Goal: Task Accomplishment & Management: Manage account settings

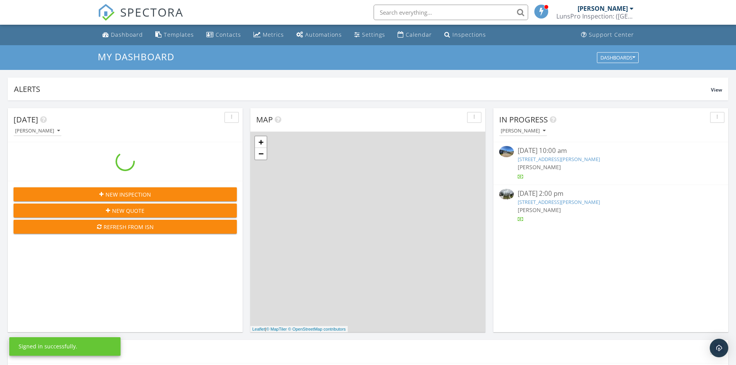
scroll to position [715, 748]
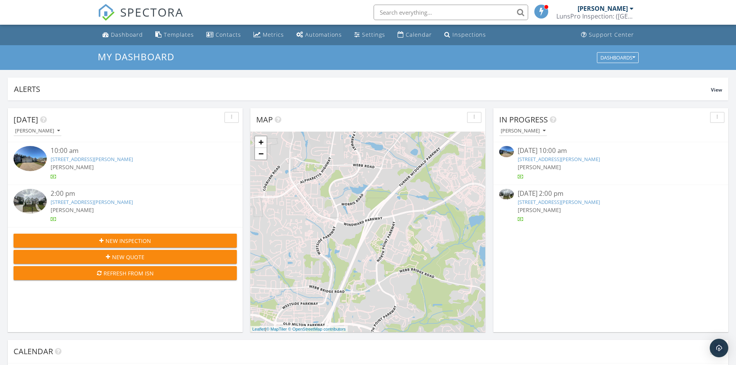
click at [546, 159] on link "314 Brooke Vw Trl lot# 281, Canton, GA 30115" at bounding box center [558, 159] width 82 height 7
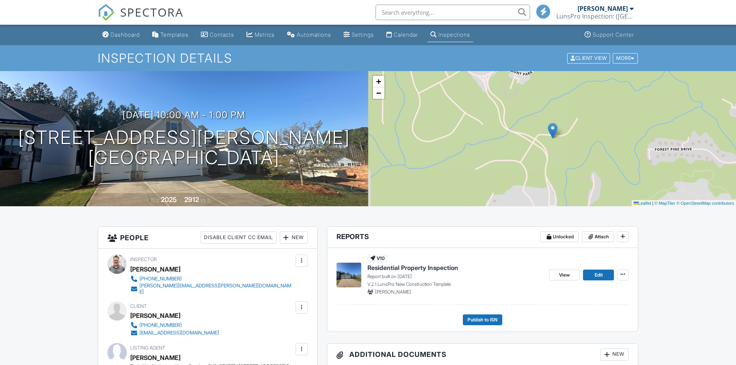
scroll to position [125, 0]
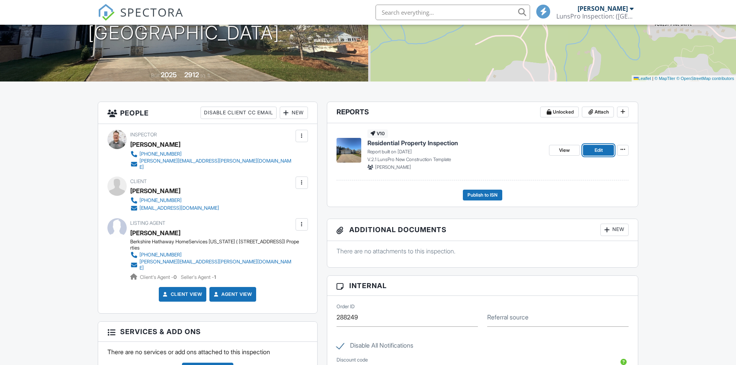
click at [596, 151] on span "Edit" at bounding box center [598, 150] width 8 height 8
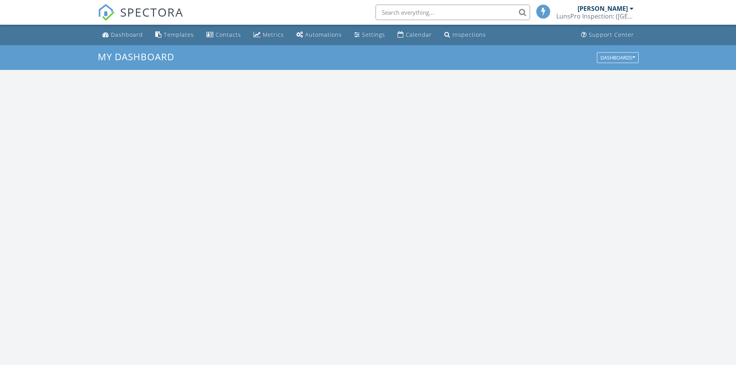
click at [449, 13] on input "text" at bounding box center [452, 12] width 154 height 15
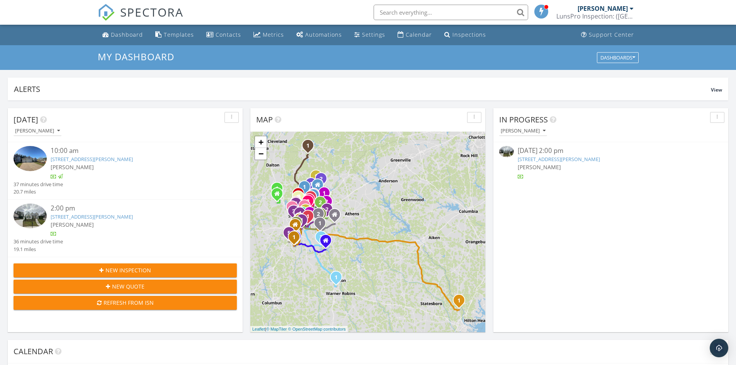
scroll to position [4, 4]
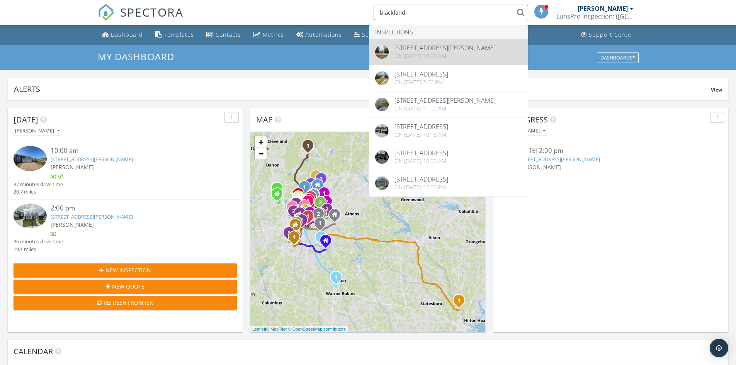
type input "blackland"
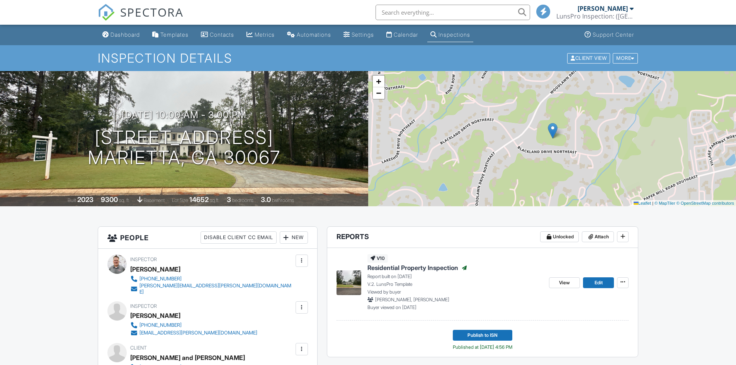
scroll to position [39, 0]
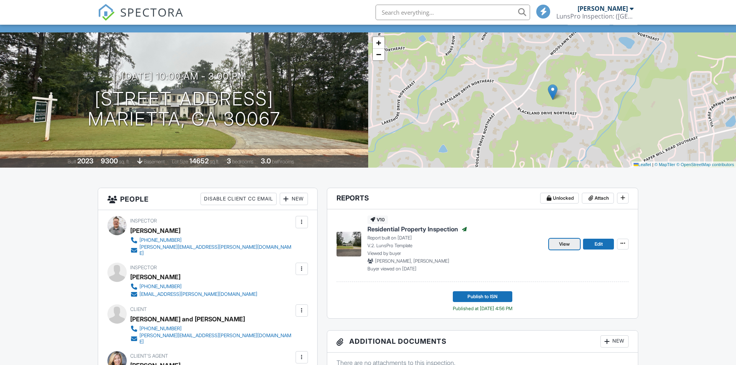
click at [560, 244] on span "View" at bounding box center [564, 244] width 11 height 8
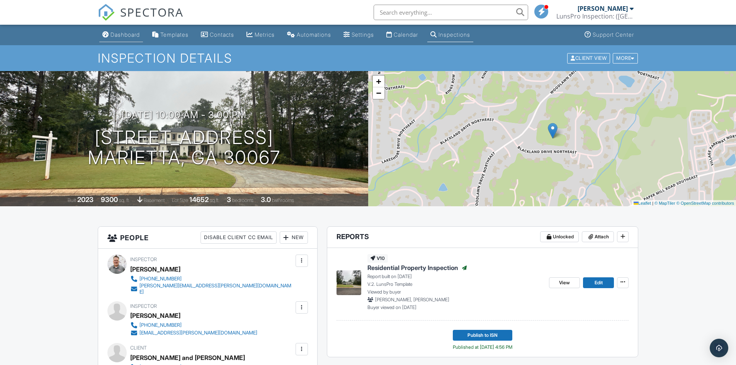
click at [122, 33] on div "Dashboard" at bounding box center [124, 34] width 29 height 7
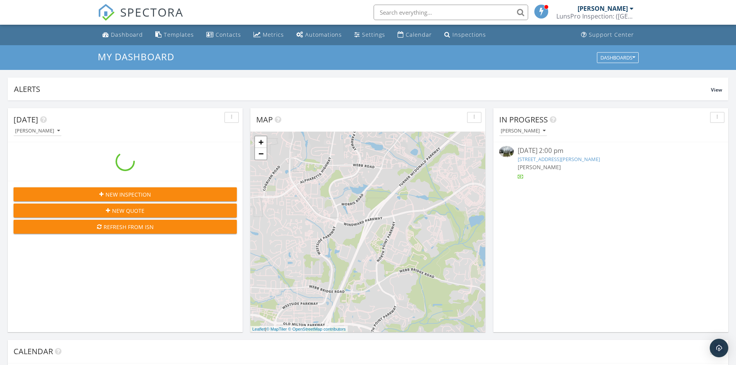
scroll to position [715, 748]
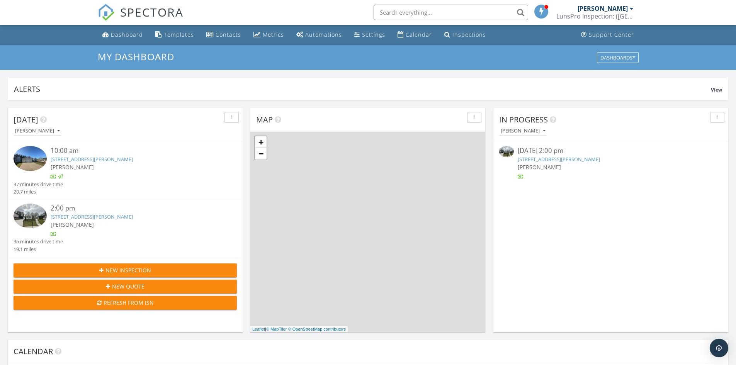
click at [549, 159] on link "[STREET_ADDRESS][PERSON_NAME]" at bounding box center [558, 159] width 82 height 7
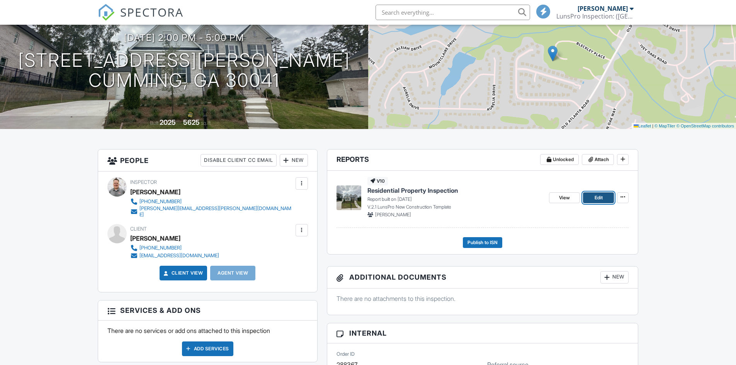
click at [600, 199] on span "Edit" at bounding box center [598, 198] width 8 height 8
